Goal: Task Accomplishment & Management: Manage account settings

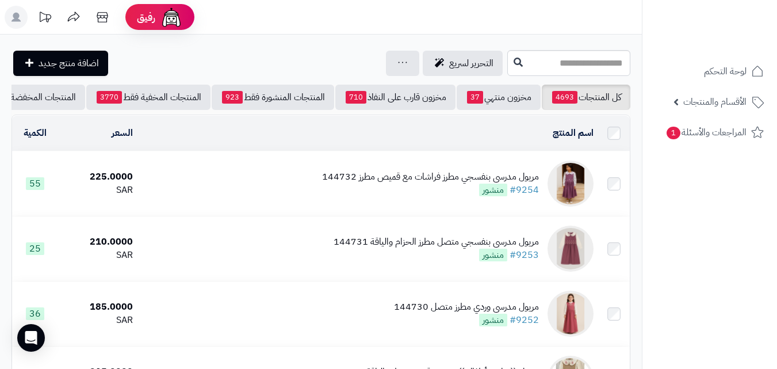
click at [252, 187] on td "مريول مدرسي بنفسجي مطرز فراشات مع قميص مطرز 144732 #9254 منشور" at bounding box center [367, 183] width 461 height 64
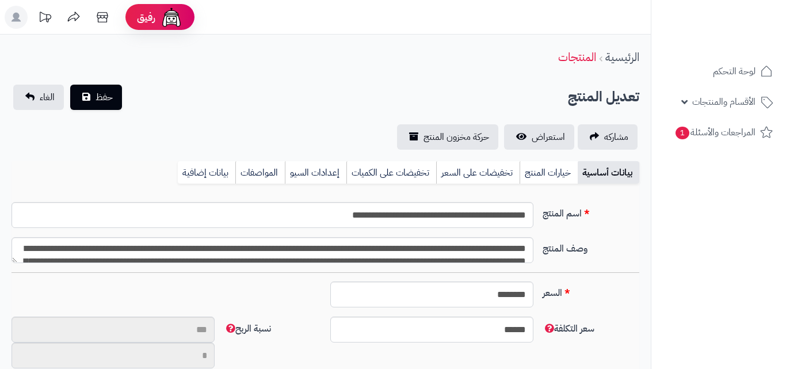
type input "**"
type input "**********"
type input "******"
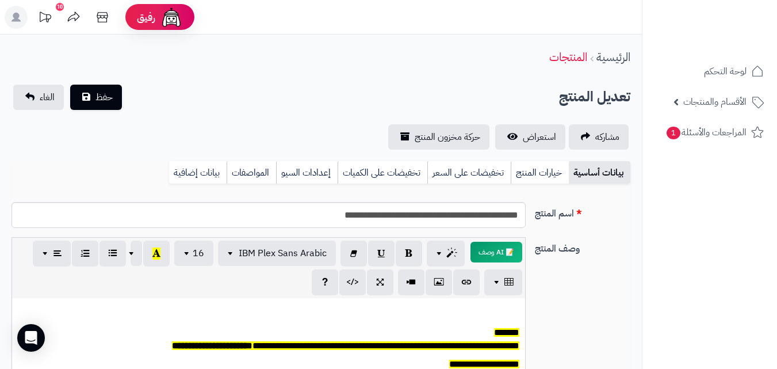
scroll to position [95, 0]
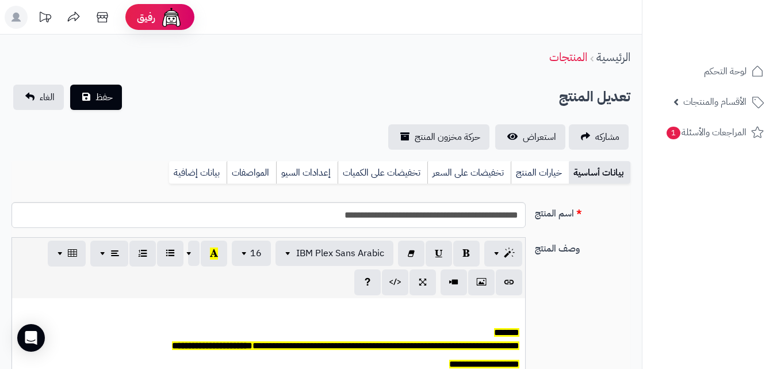
scroll to position [101, 0]
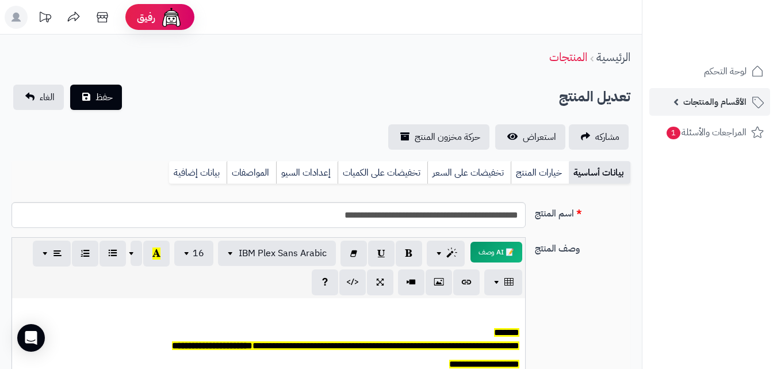
click at [683, 94] on link "الأقسام والمنتجات" at bounding box center [709, 102] width 121 height 28
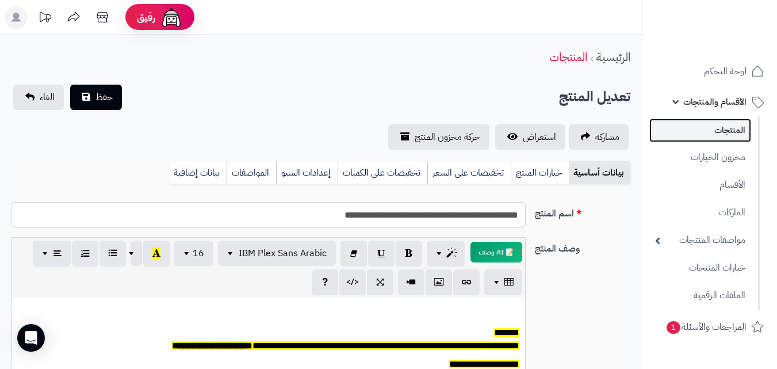
click at [707, 139] on link "المنتجات" at bounding box center [700, 130] width 102 height 24
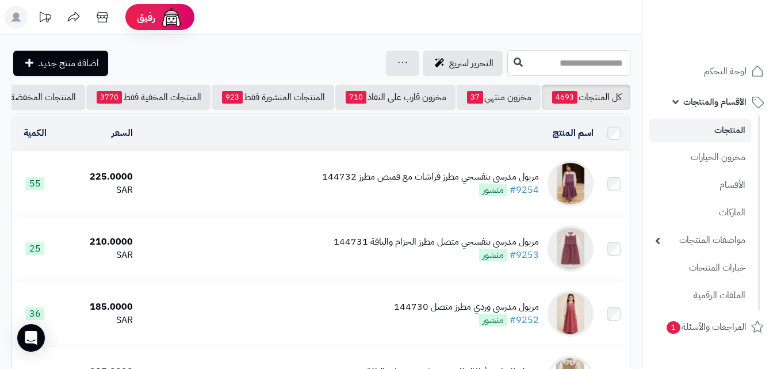
click at [510, 70] on input "text" at bounding box center [568, 63] width 123 height 26
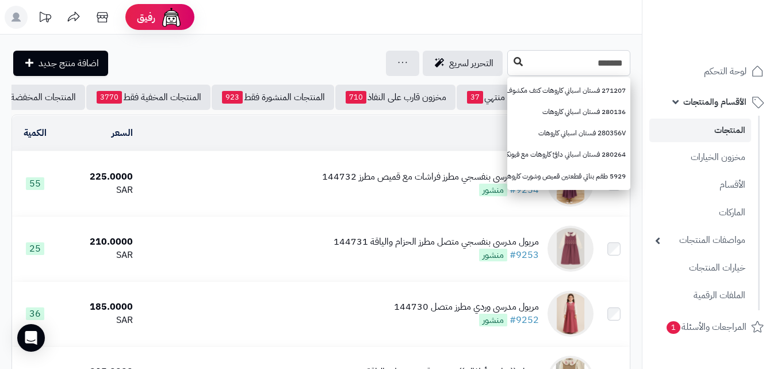
type input "*******"
click at [514, 60] on icon at bounding box center [518, 61] width 9 height 9
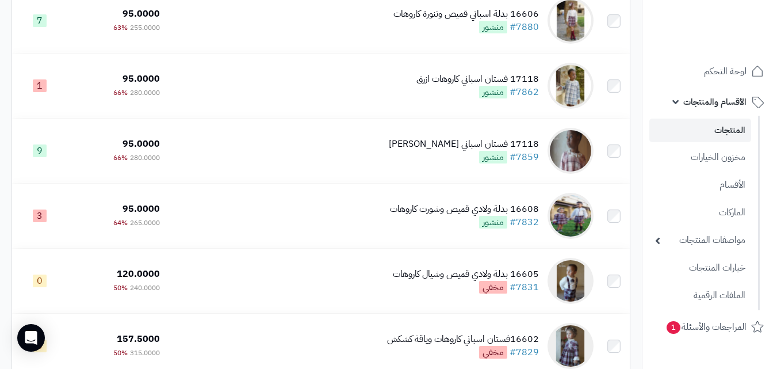
scroll to position [1215, 0]
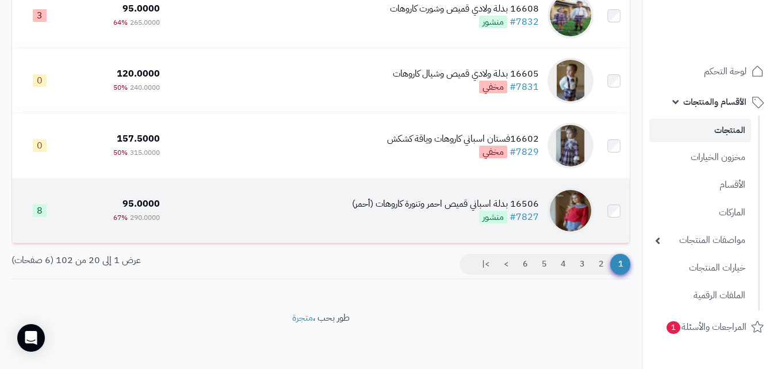
click at [393, 211] on div "16506 بدلة اسباني قميص احمر وتنورة كاروهات (أحمر) #7827 منشور" at bounding box center [445, 210] width 187 height 26
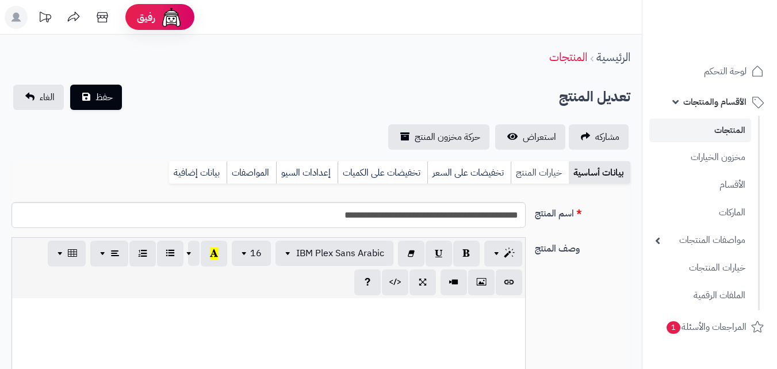
scroll to position [181, 0]
click at [532, 182] on link "خيارات المنتج" at bounding box center [540, 172] width 58 height 23
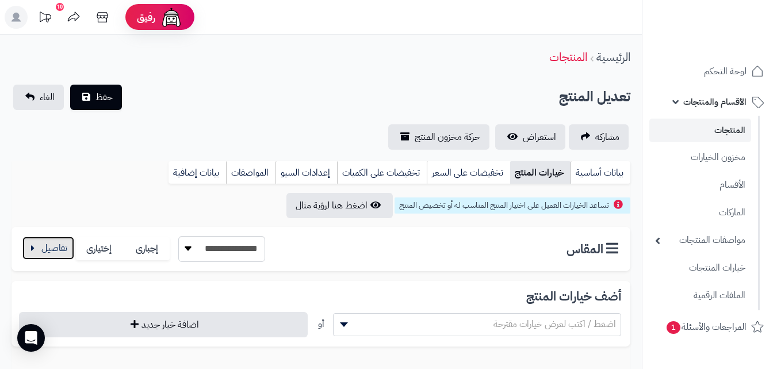
click at [40, 239] on button "button" at bounding box center [48, 247] width 52 height 23
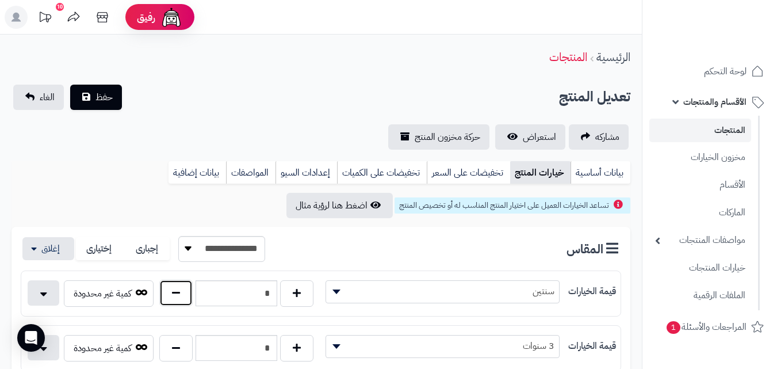
click at [177, 291] on button "button" at bounding box center [175, 292] width 33 height 26
type input "*"
click at [107, 91] on span "حفظ" at bounding box center [103, 97] width 17 height 14
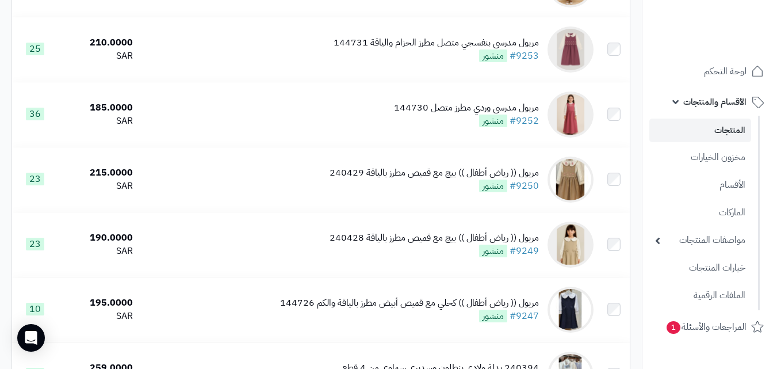
scroll to position [202, 0]
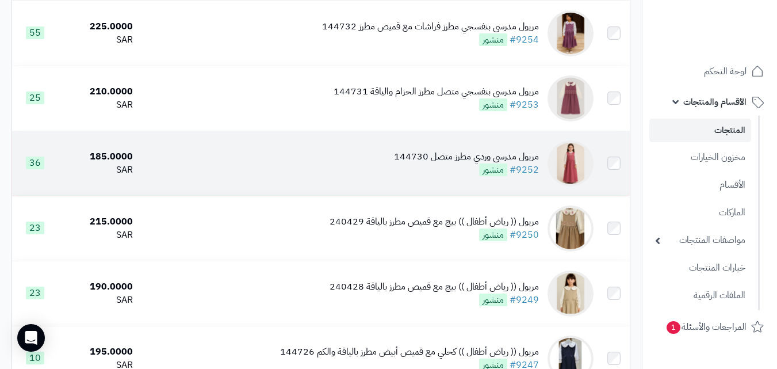
click at [363, 174] on td "مريول مدرسي وردي مطرز متصل 144730 #9252 منشور" at bounding box center [367, 163] width 461 height 64
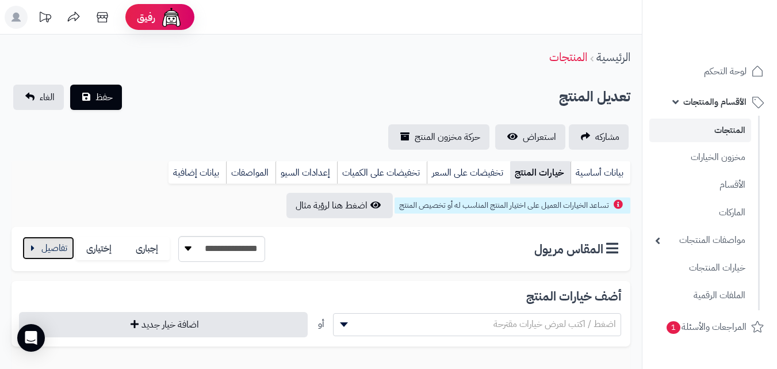
click at [64, 248] on button "button" at bounding box center [48, 247] width 52 height 23
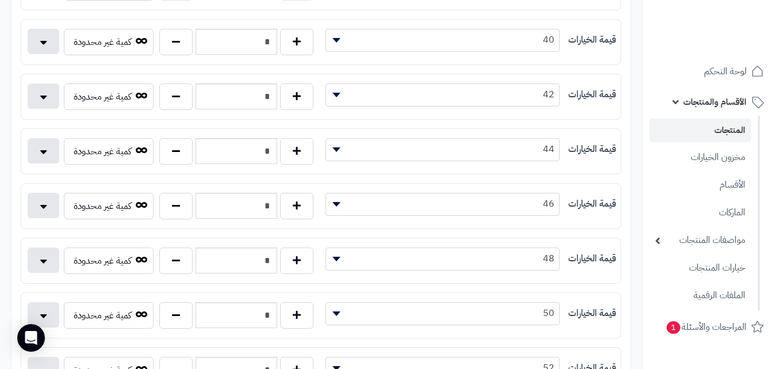
scroll to position [727, 0]
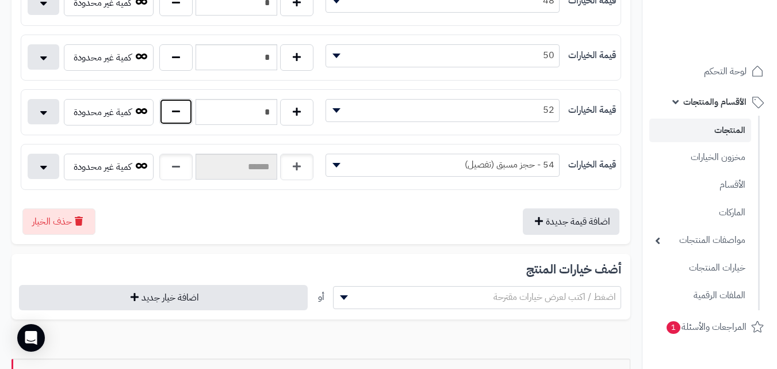
click at [185, 105] on button "button" at bounding box center [175, 111] width 33 height 26
type input "*"
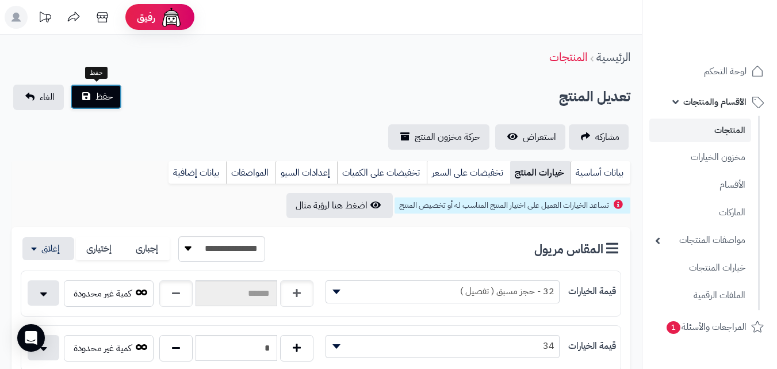
click at [109, 98] on span "حفظ" at bounding box center [103, 97] width 17 height 14
